Goal: Book appointment/travel/reservation

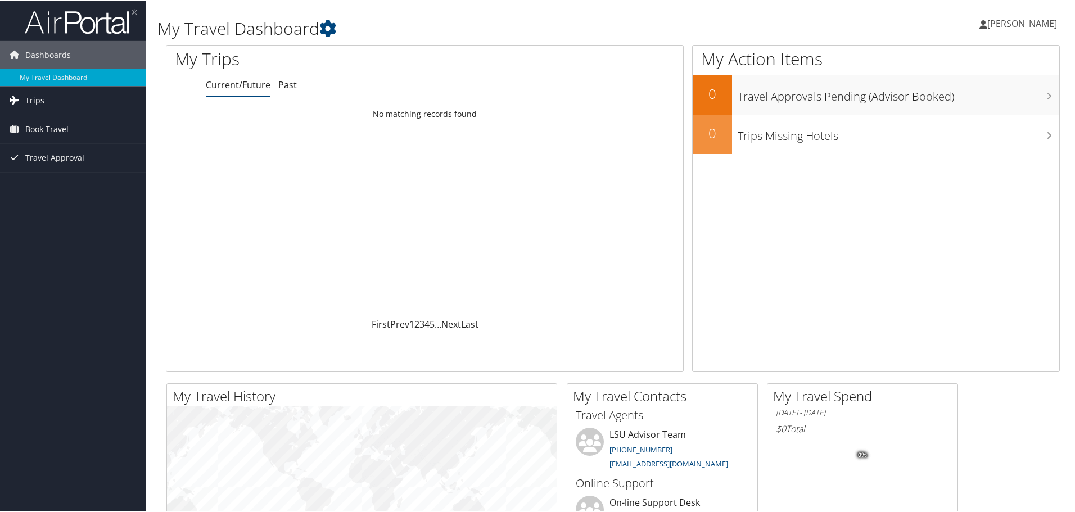
click at [60, 103] on link "Trips" at bounding box center [73, 99] width 146 height 28
click at [54, 125] on link "Current/Future Trips" at bounding box center [73, 122] width 146 height 17
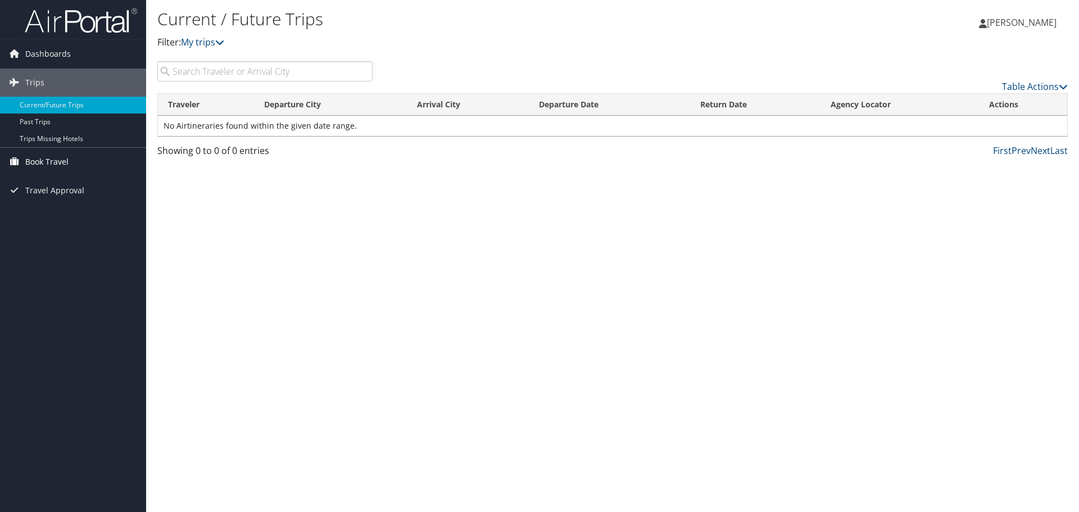
click at [41, 160] on span "Book Travel" at bounding box center [46, 162] width 43 height 28
click at [88, 205] on link "Book/Manage Online Trips" at bounding box center [73, 201] width 146 height 17
